Goal: Task Accomplishment & Management: Complete application form

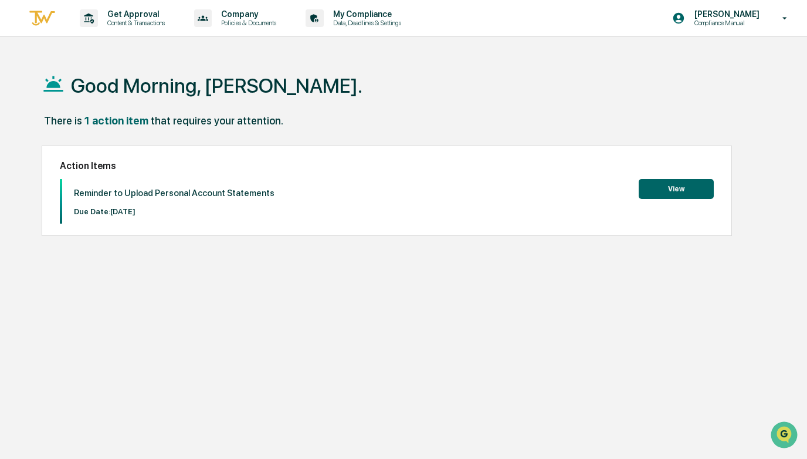
click at [672, 188] on button "View" at bounding box center [676, 189] width 75 height 20
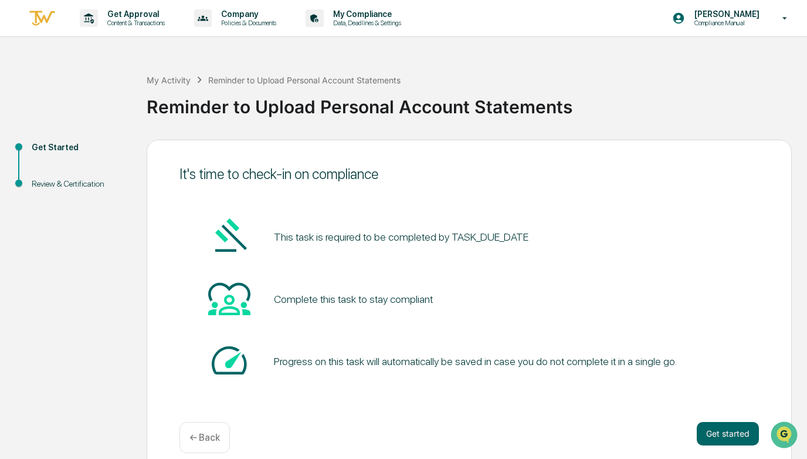
scroll to position [14, 0]
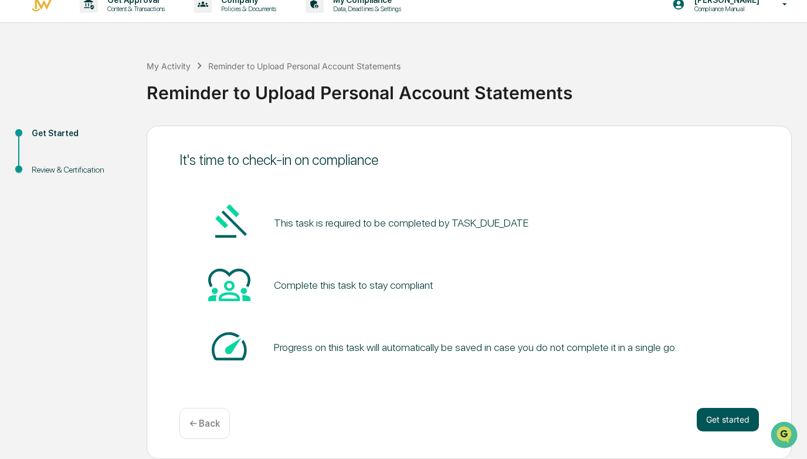
click at [715, 419] on button "Get started" at bounding box center [728, 419] width 62 height 23
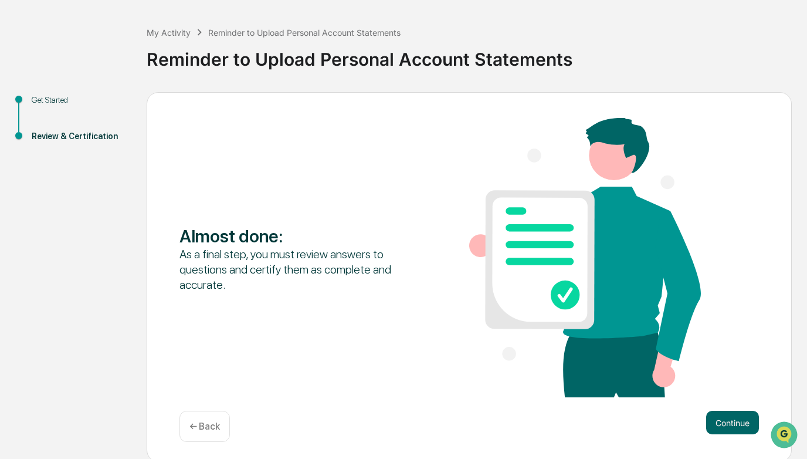
scroll to position [51, 0]
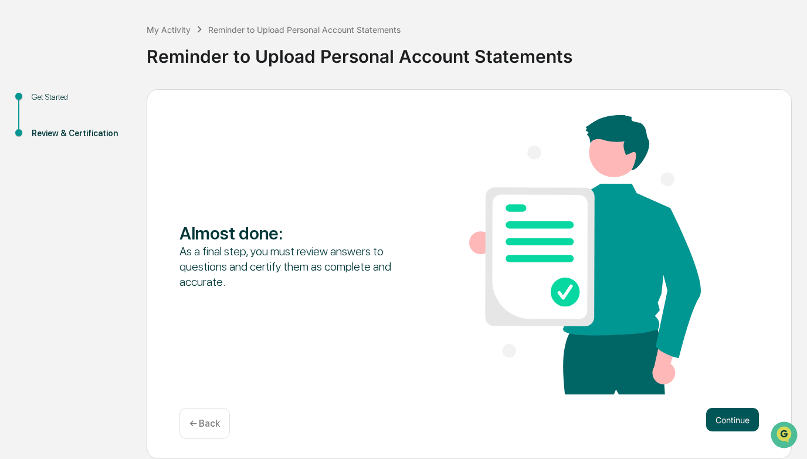
click at [734, 420] on button "Continue" at bounding box center [732, 419] width 53 height 23
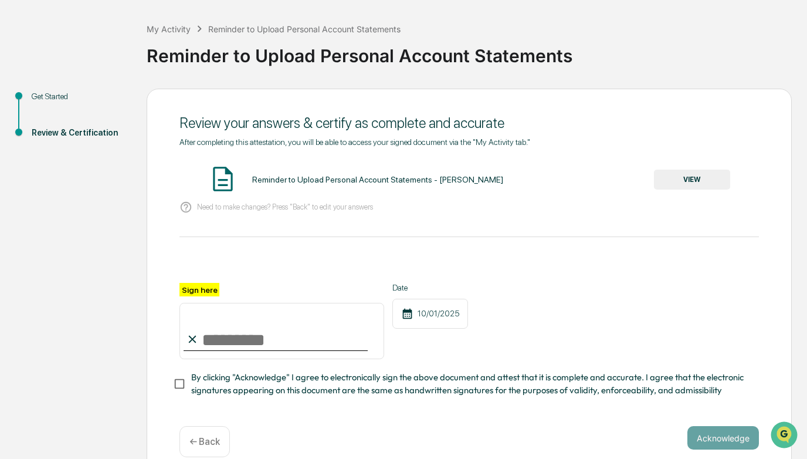
click at [219, 336] on input "Sign here" at bounding box center [282, 331] width 205 height 56
type input "**********"
click at [516, 284] on div "**********" at bounding box center [470, 321] width 580 height 76
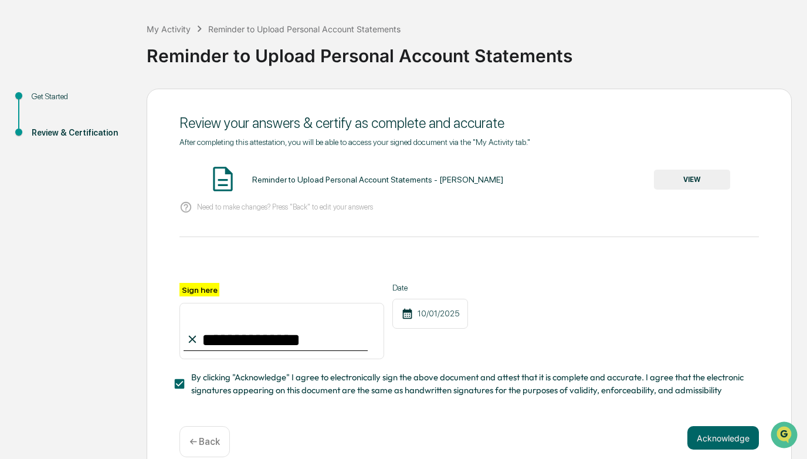
click at [697, 178] on button "VIEW" at bounding box center [692, 180] width 76 height 20
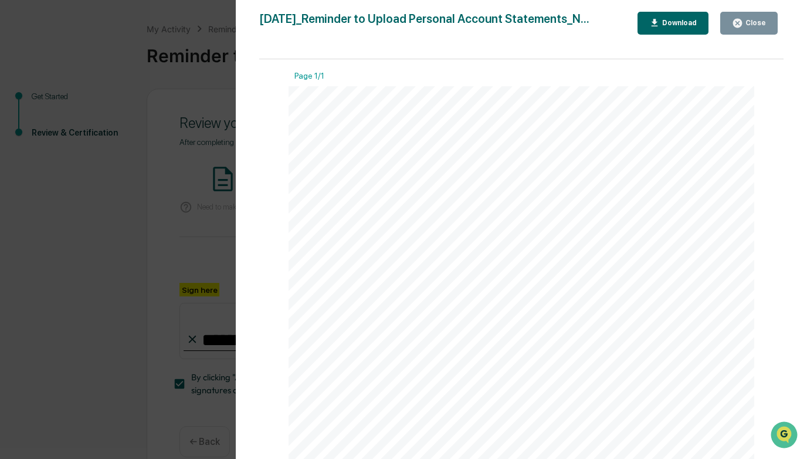
click at [737, 22] on icon "button" at bounding box center [737, 23] width 11 height 11
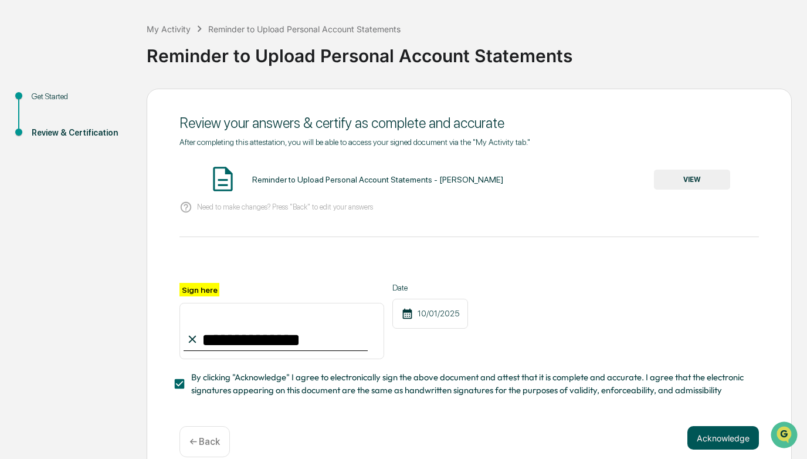
click at [723, 439] on button "Acknowledge" at bounding box center [724, 437] width 72 height 23
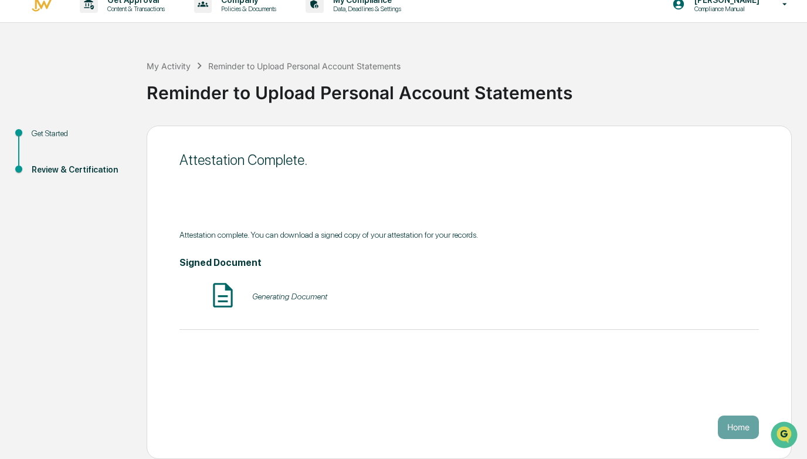
scroll to position [14, 0]
